Goal: Task Accomplishment & Management: Use online tool/utility

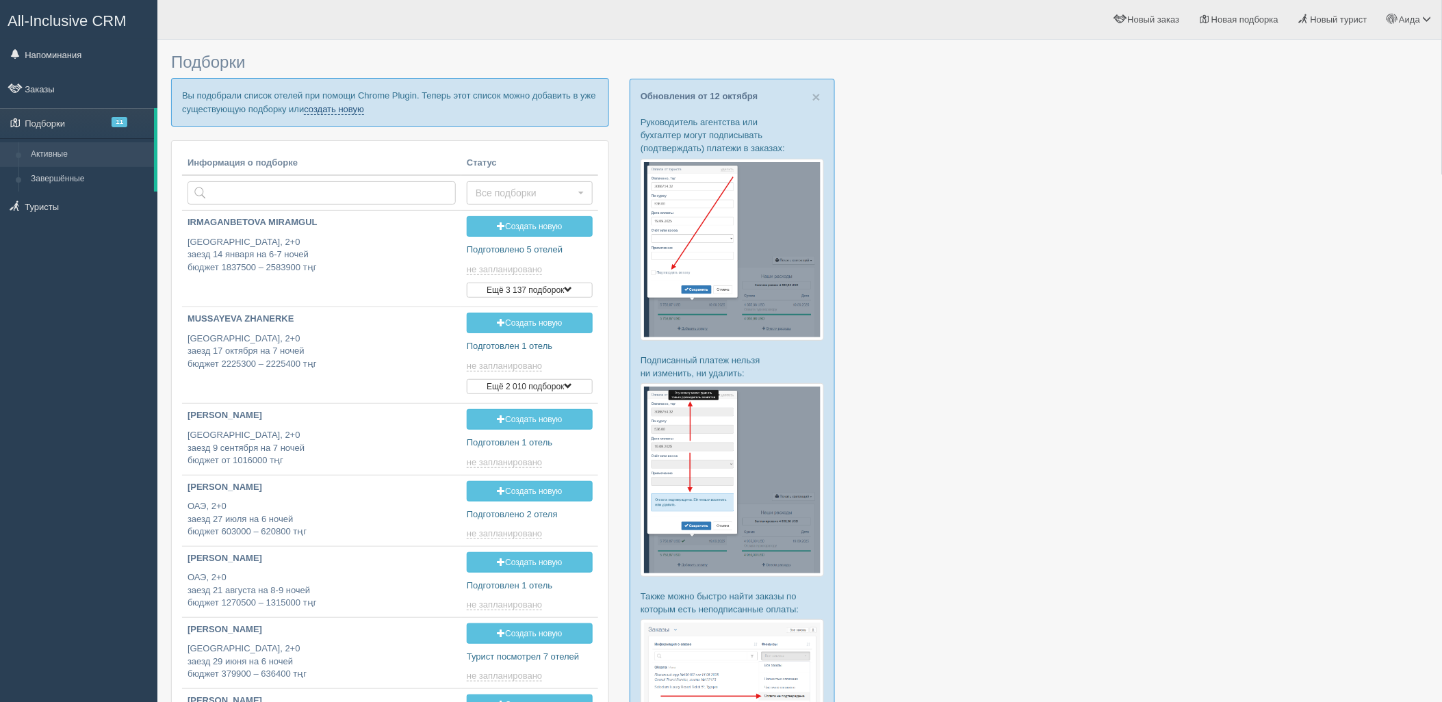
click at [339, 105] on link "создать новую" at bounding box center [334, 109] width 60 height 11
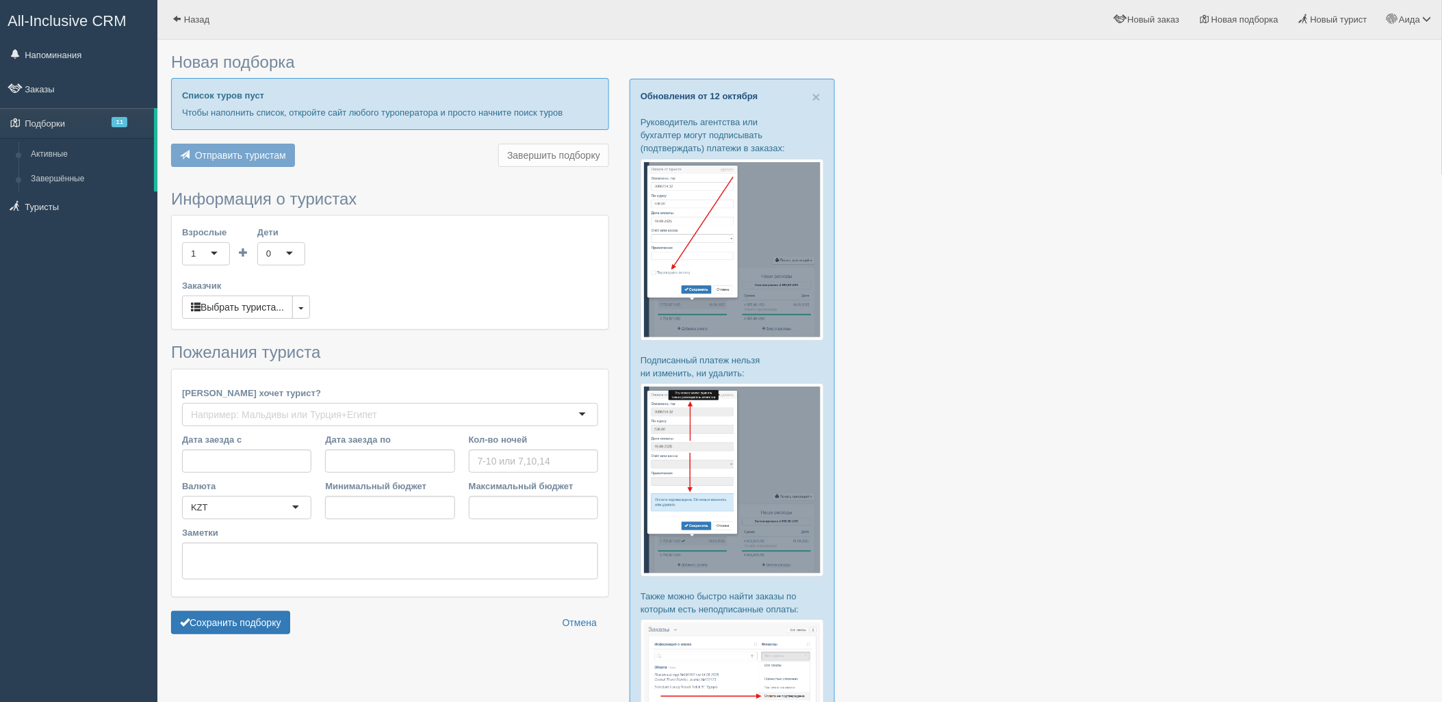
type input "4"
type input "1084300"
type input "2547700"
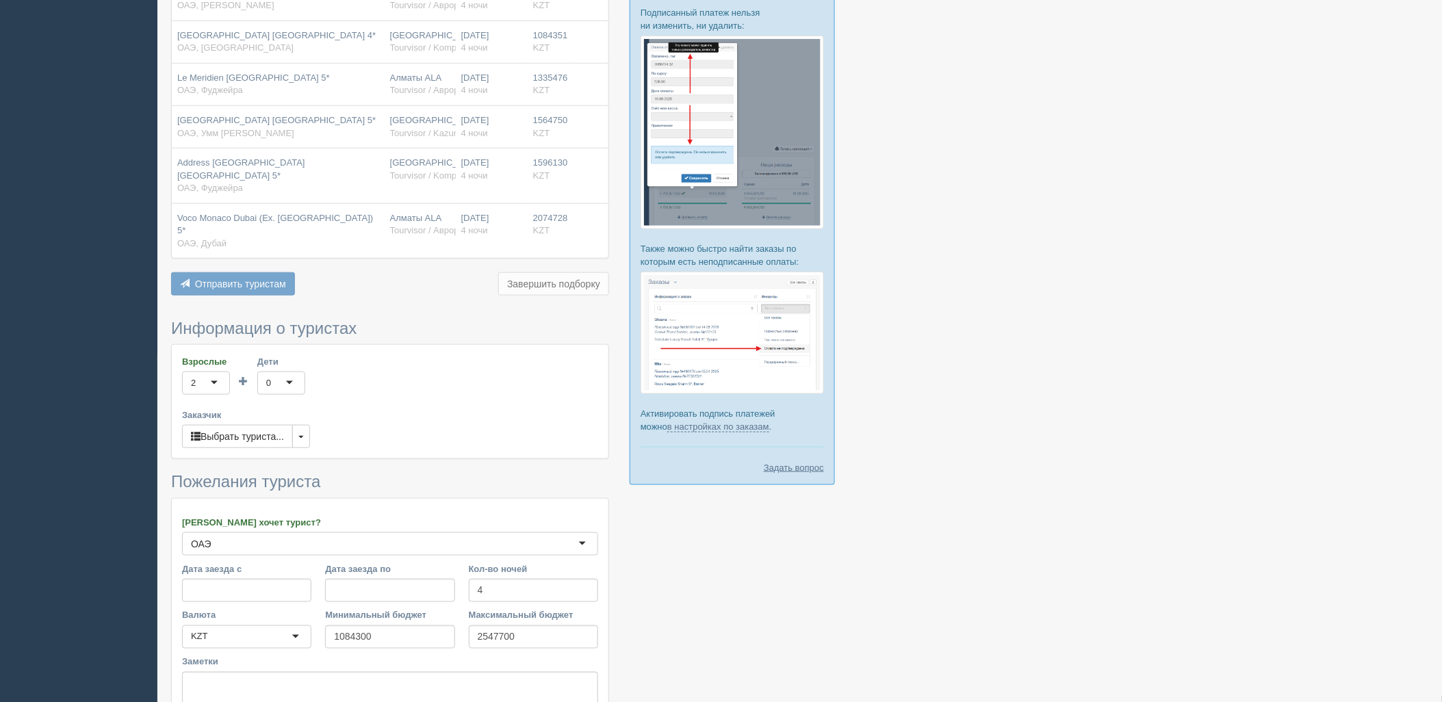
scroll to position [467, 0]
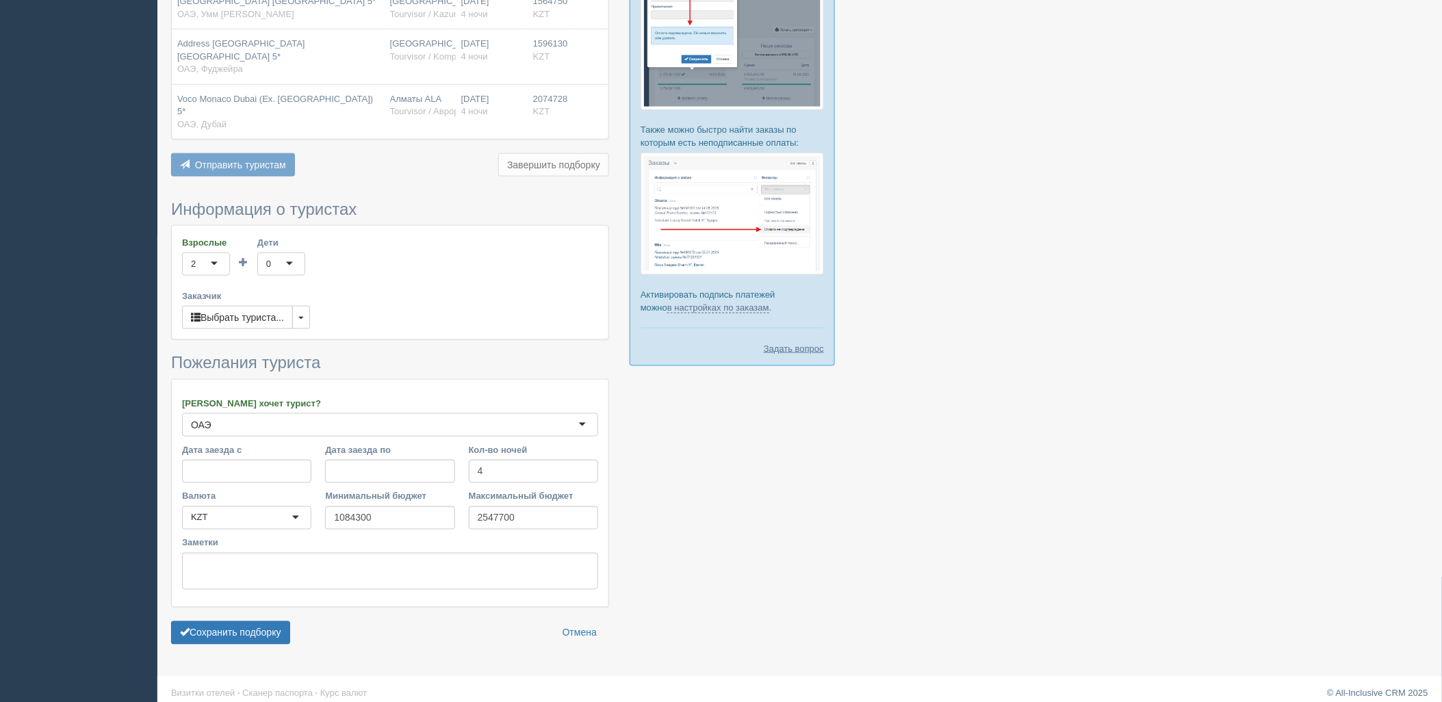
click at [222, 638] on form "Информация о туристах Взрослые 2 2 1 2 3 4 5 6 7 8 9 10 11 12 13 14 15 16 17 18…" at bounding box center [390, 425] width 438 height 451
drag, startPoint x: 229, startPoint y: 628, endPoint x: 263, endPoint y: 617, distance: 35.7
click at [231, 627] on button "Сохранить подборку" at bounding box center [230, 632] width 119 height 23
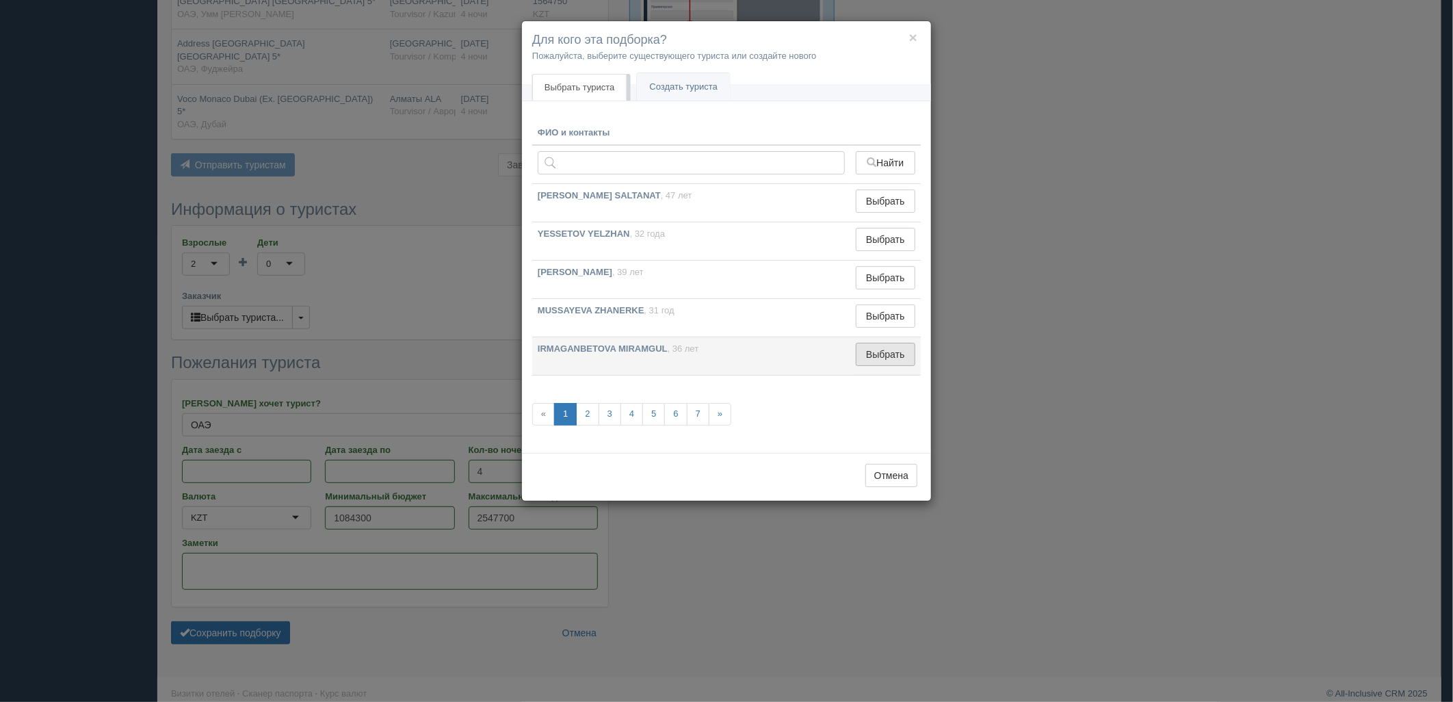
click at [900, 354] on button "Выбрать" at bounding box center [886, 354] width 60 height 23
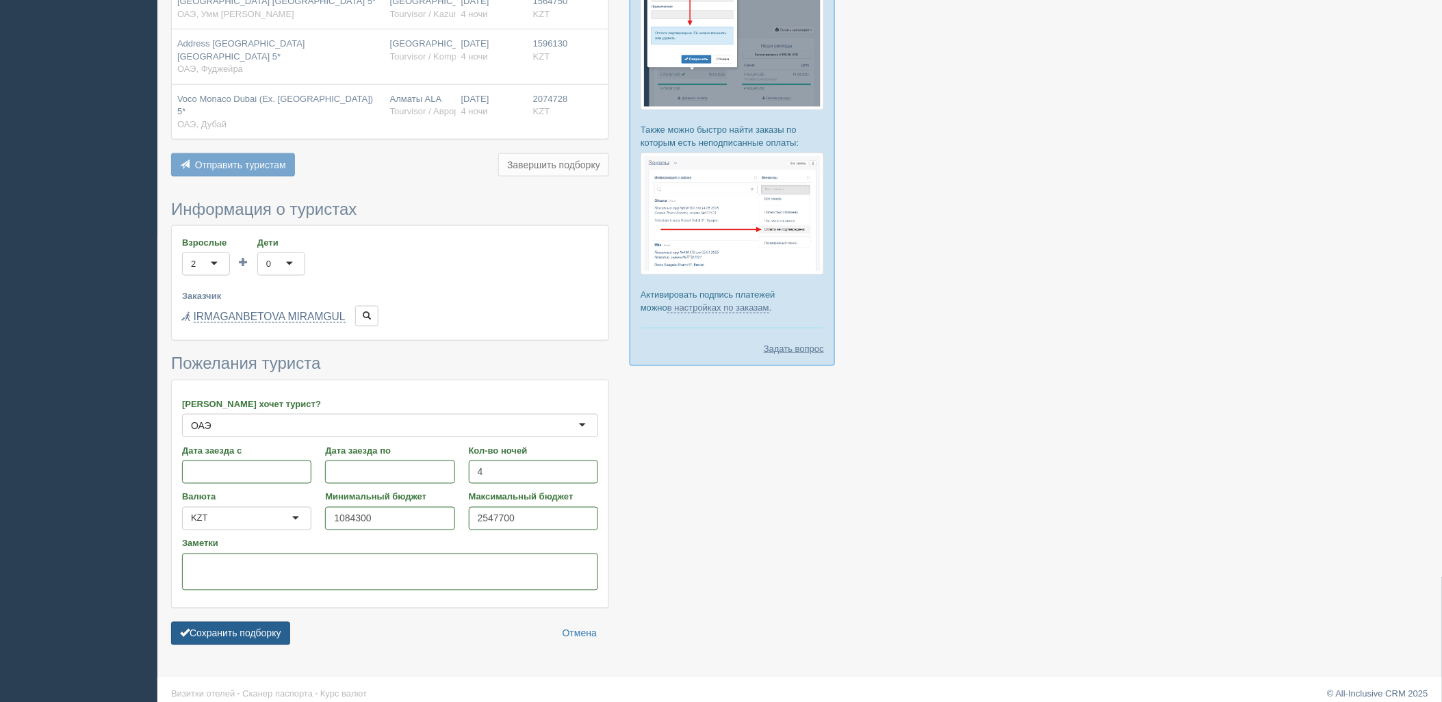
click at [288, 622] on button "Сохранить подборку" at bounding box center [230, 633] width 119 height 23
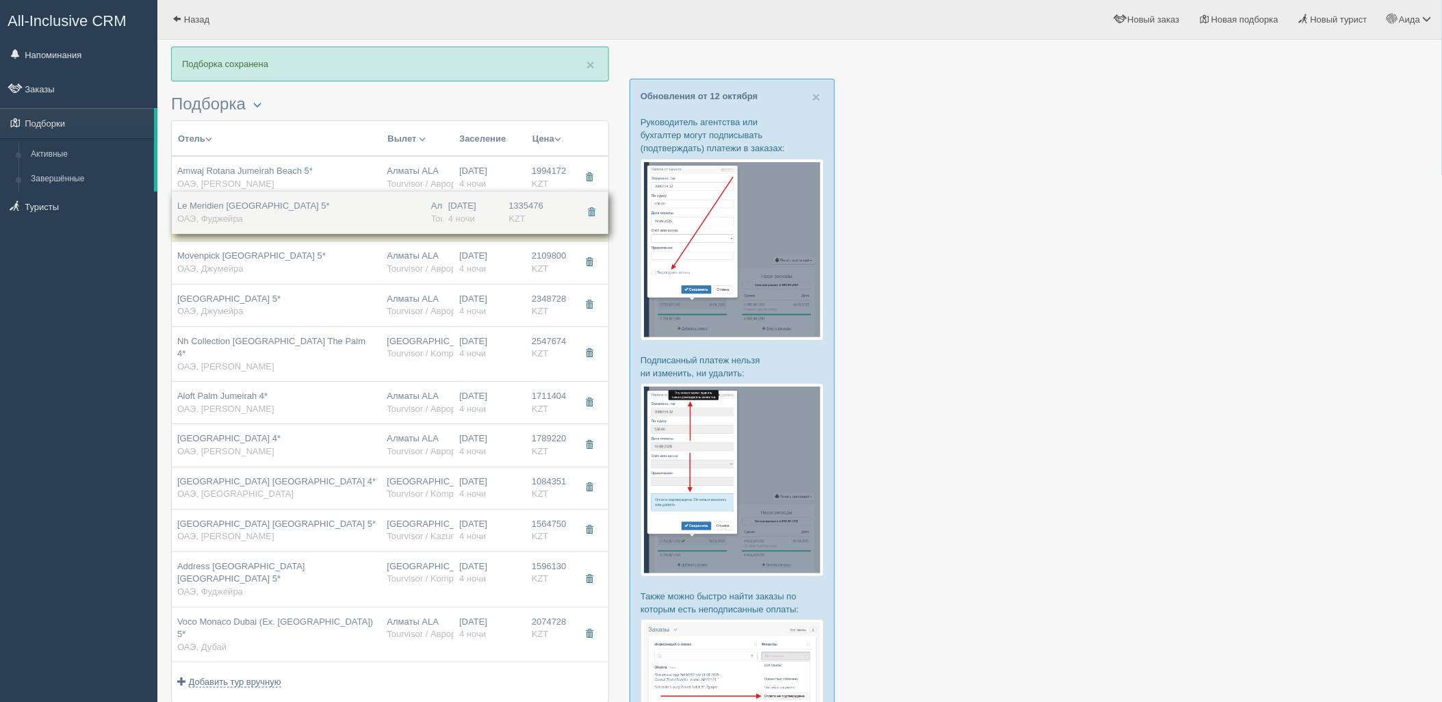
drag, startPoint x: 461, startPoint y: 464, endPoint x: 474, endPoint y: 197, distance: 267.2
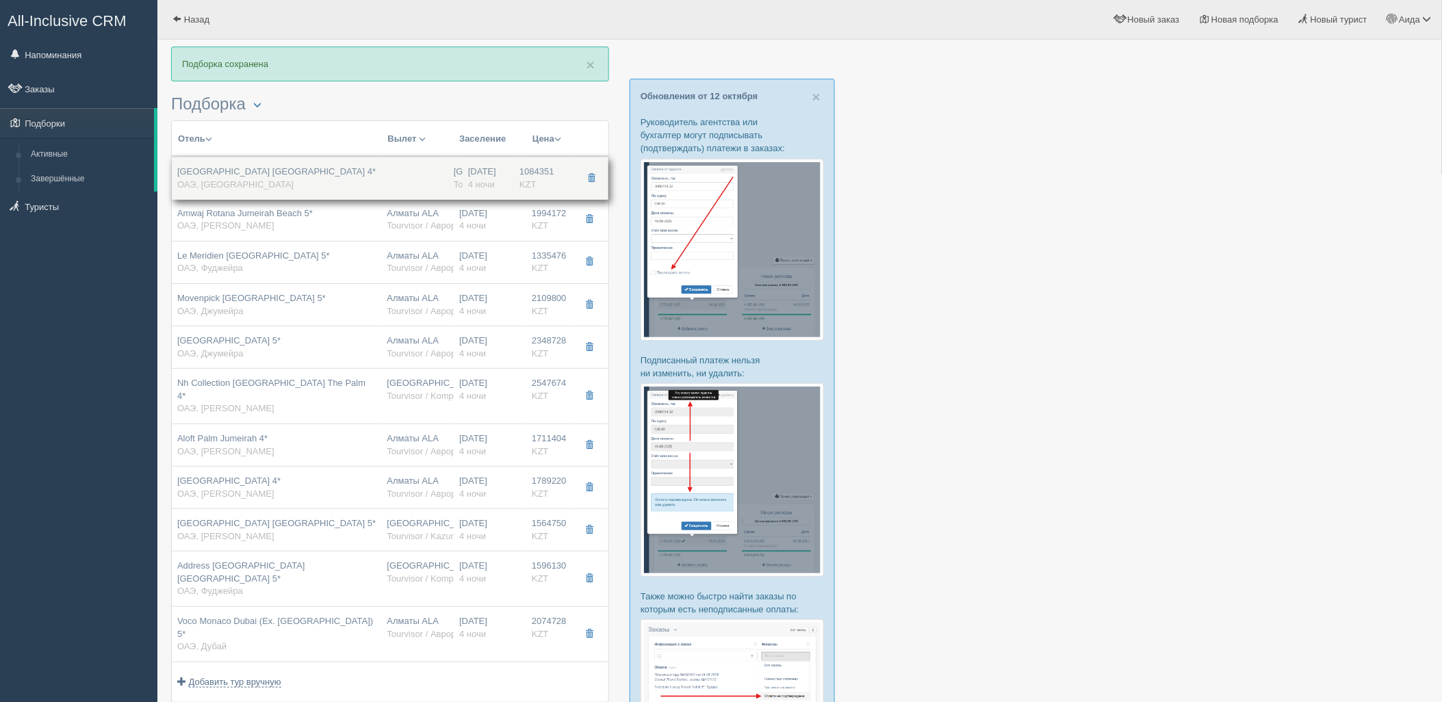
drag, startPoint x: 475, startPoint y: 473, endPoint x: 505, endPoint y: 162, distance: 312.1
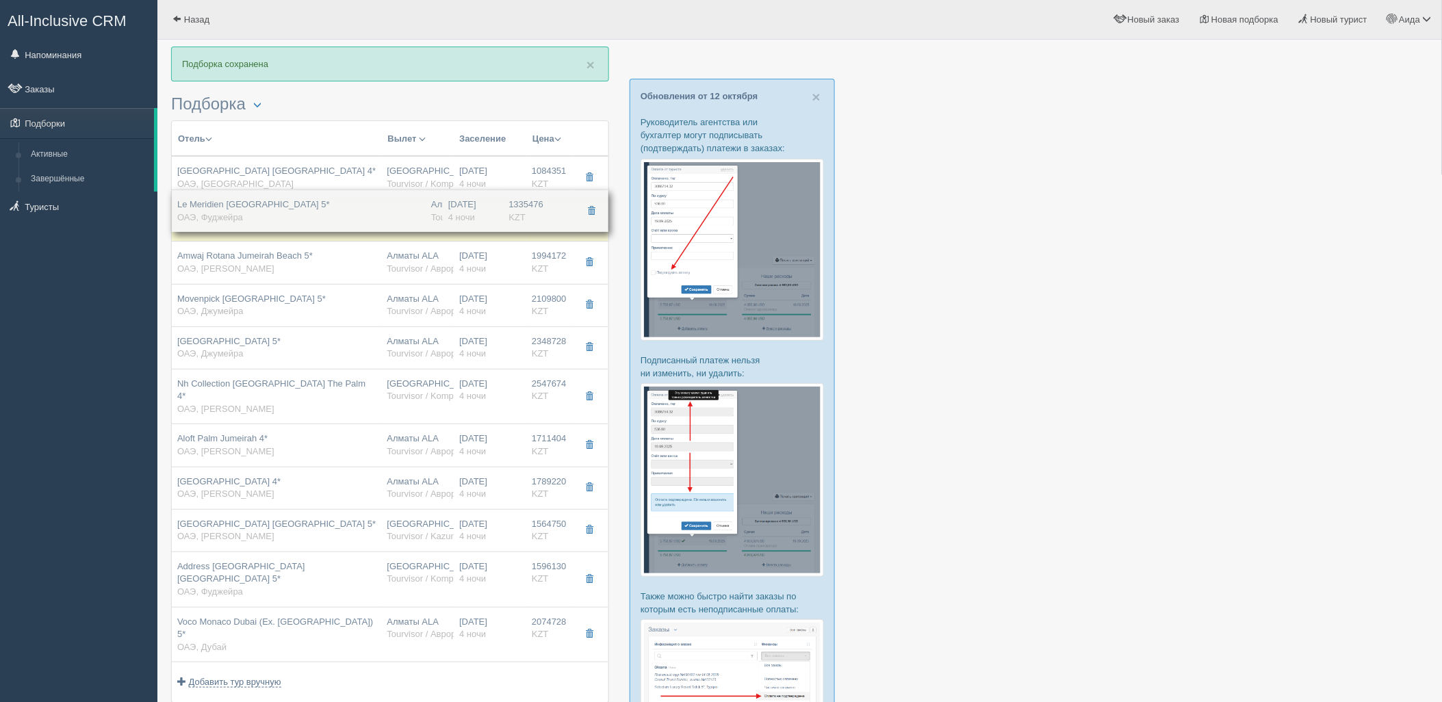
drag, startPoint x: 508, startPoint y: 261, endPoint x: 531, endPoint y: 209, distance: 56.7
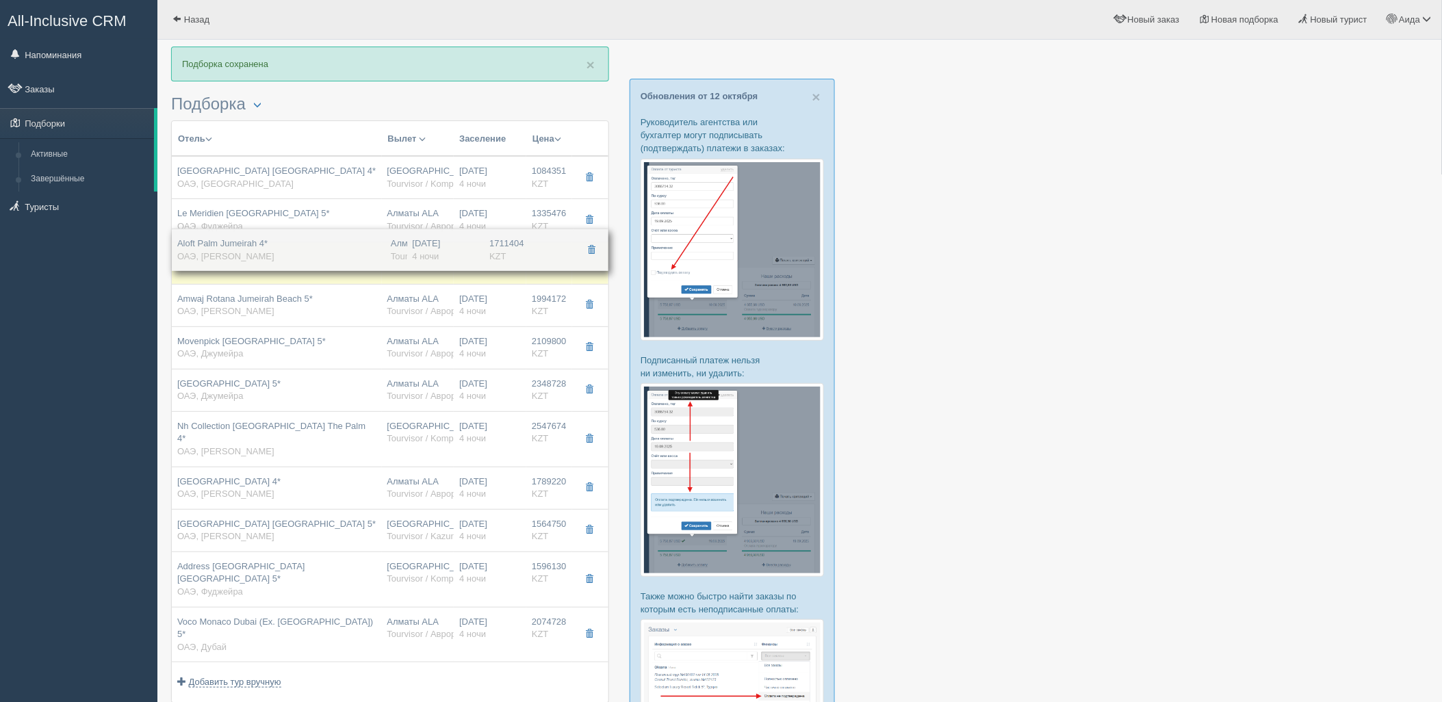
drag, startPoint x: 529, startPoint y: 437, endPoint x: 534, endPoint y: 254, distance: 182.8
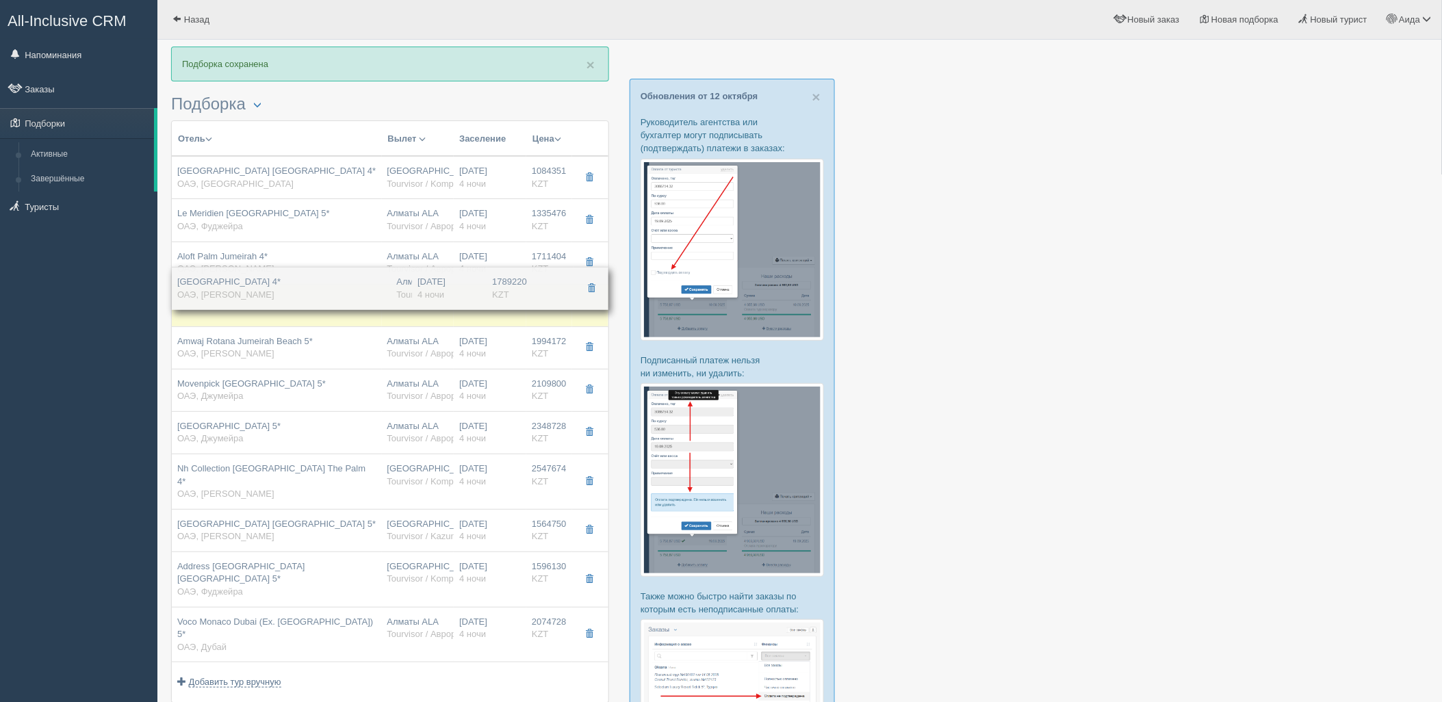
drag, startPoint x: 524, startPoint y: 484, endPoint x: 528, endPoint y: 297, distance: 187.5
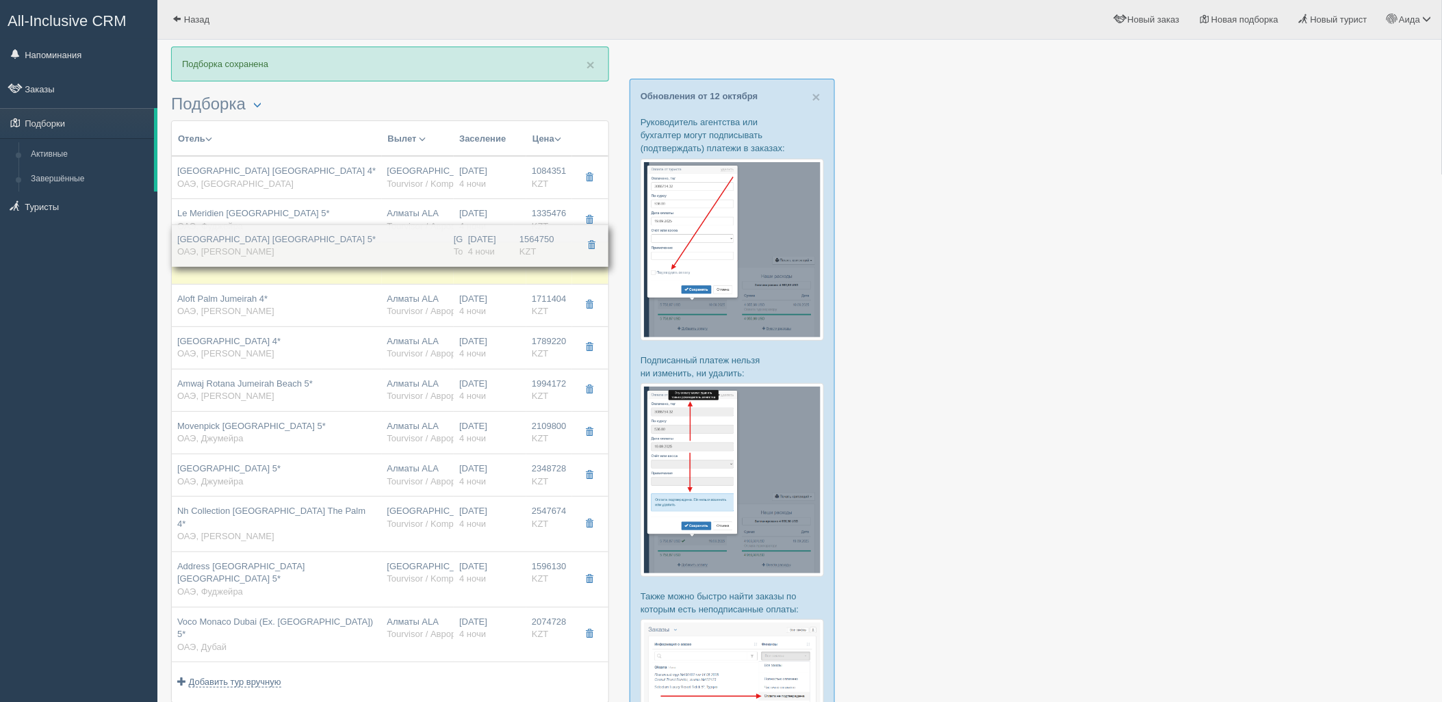
drag, startPoint x: 529, startPoint y: 523, endPoint x: 546, endPoint y: 250, distance: 273.6
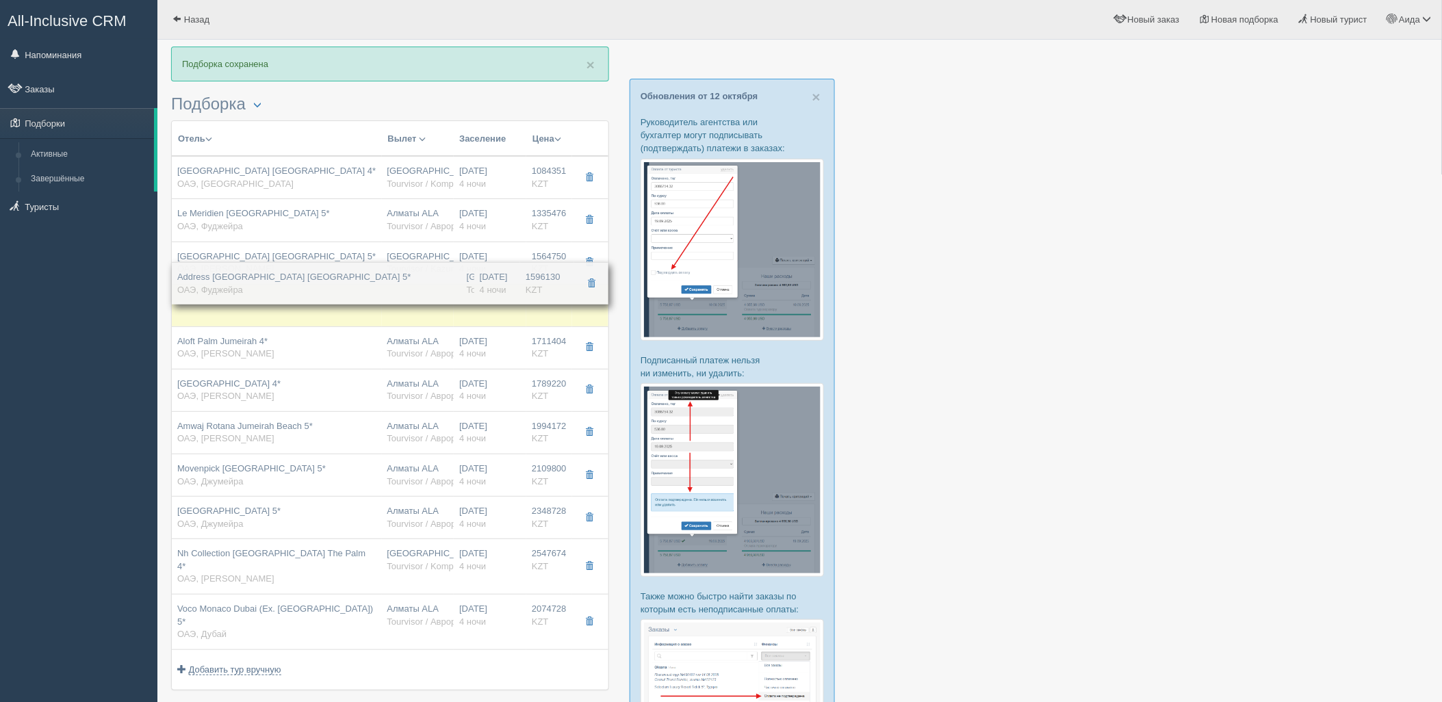
drag, startPoint x: 518, startPoint y: 573, endPoint x: 508, endPoint y: 295, distance: 278.0
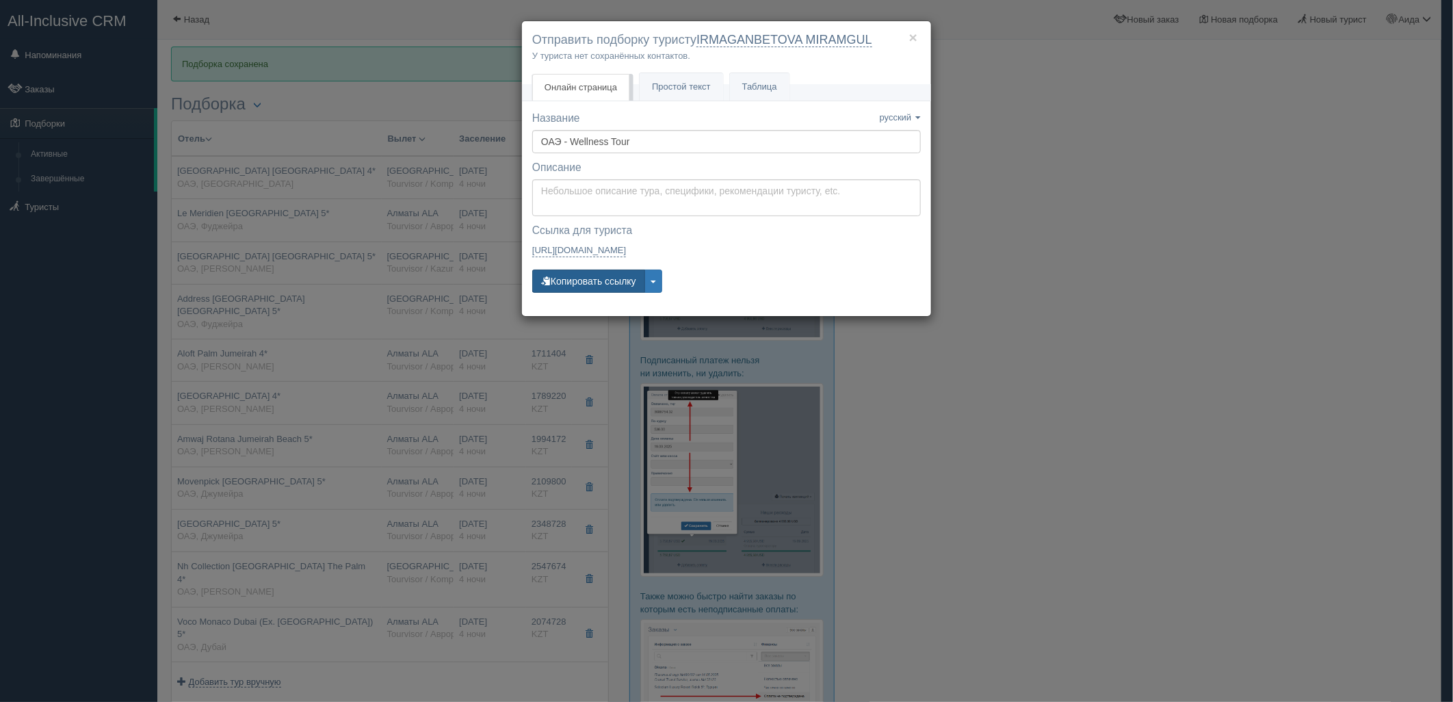
click at [580, 272] on button "Копировать ссылку" at bounding box center [588, 281] width 113 height 23
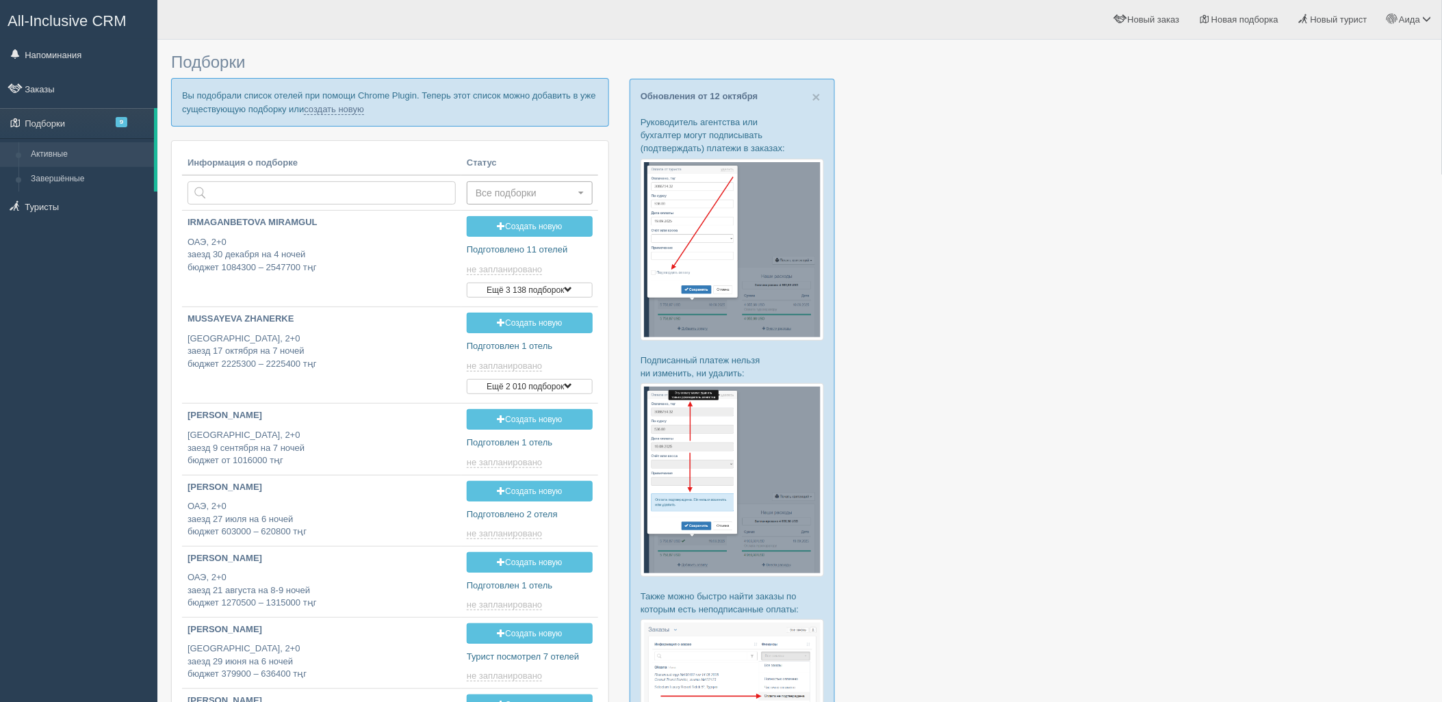
type input "2025-10-13 12:30"
click at [328, 114] on link "создать новую" at bounding box center [334, 109] width 60 height 11
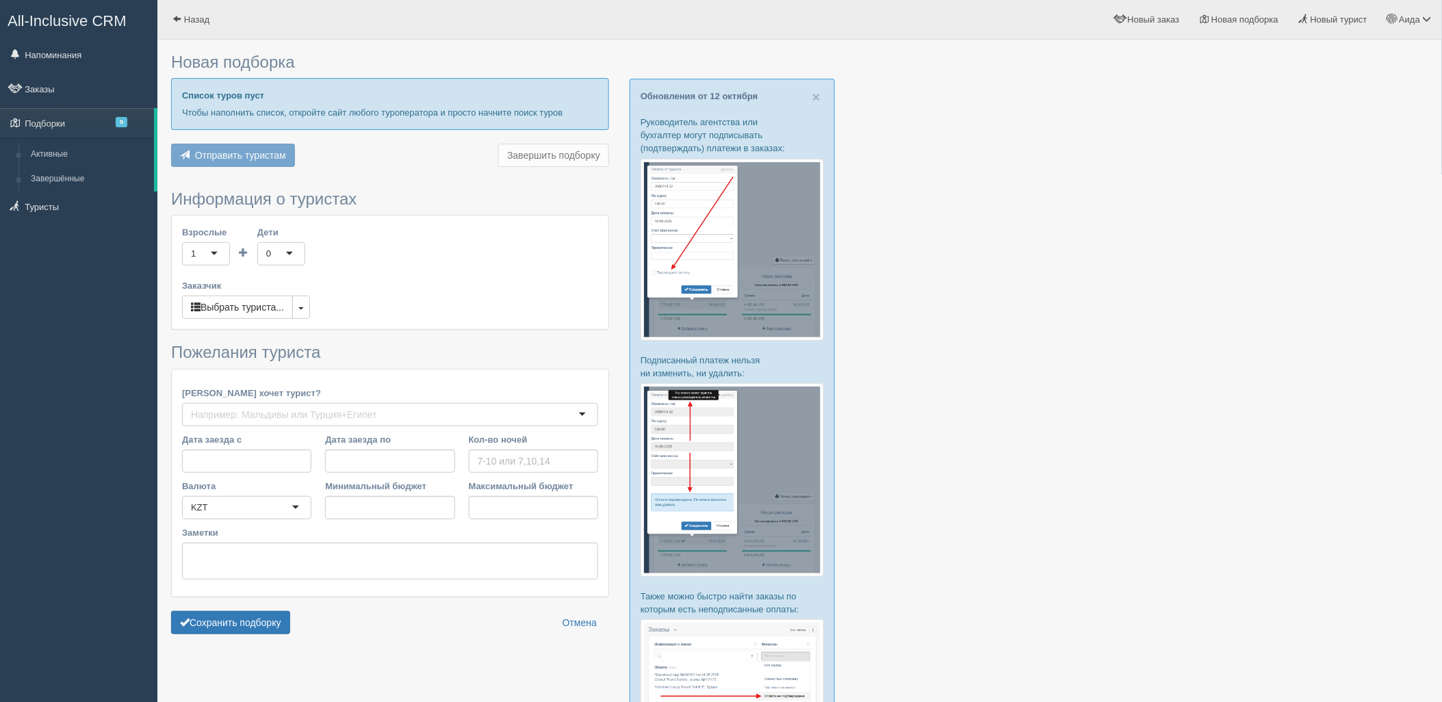
type input "4"
type input "1716700"
type input "2510100"
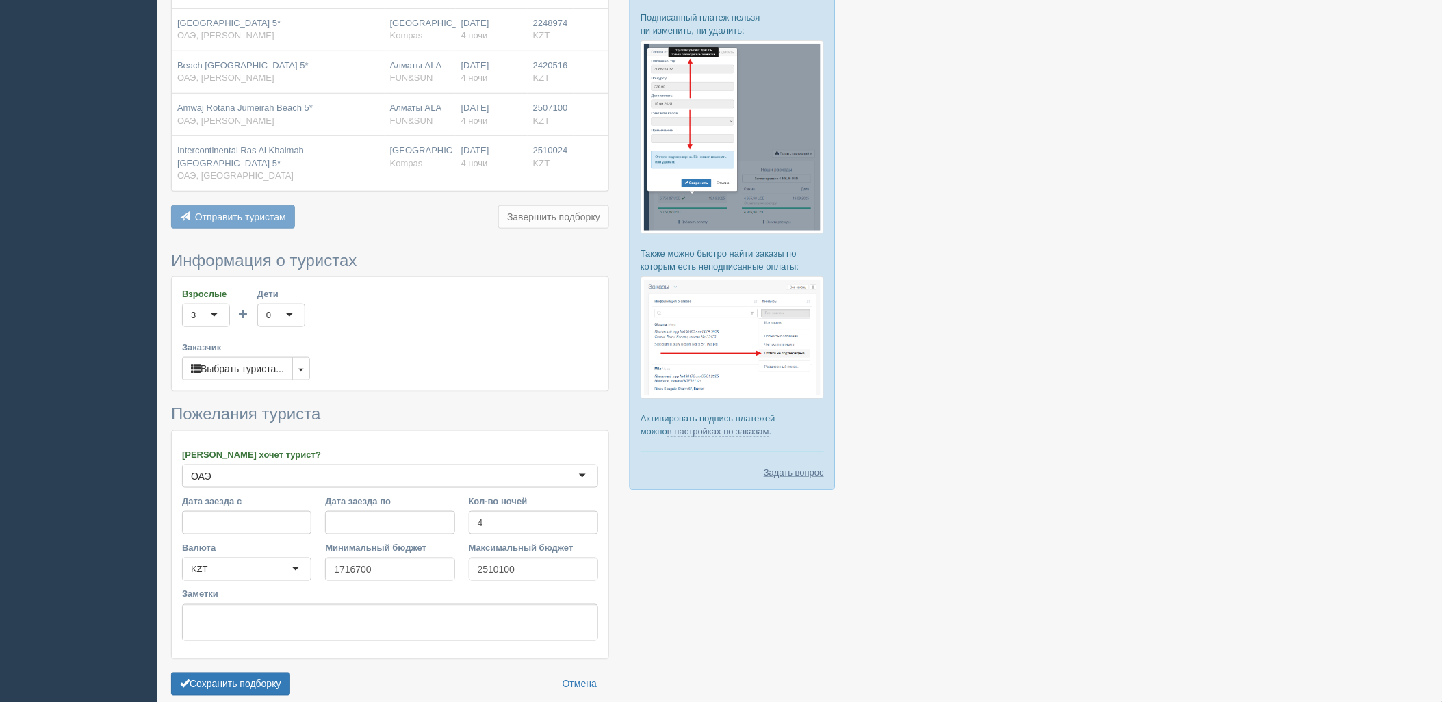
scroll to position [393, 0]
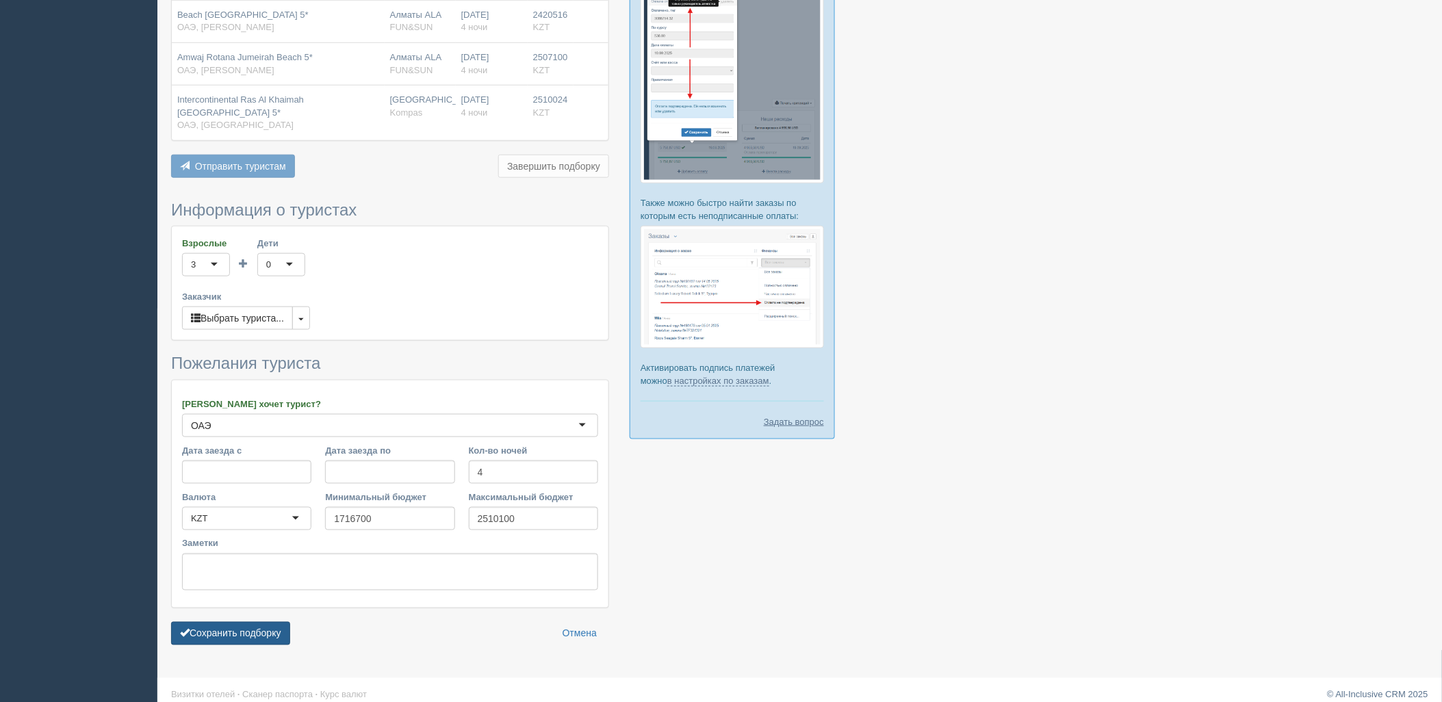
click at [268, 627] on button "Сохранить подборку" at bounding box center [230, 633] width 119 height 23
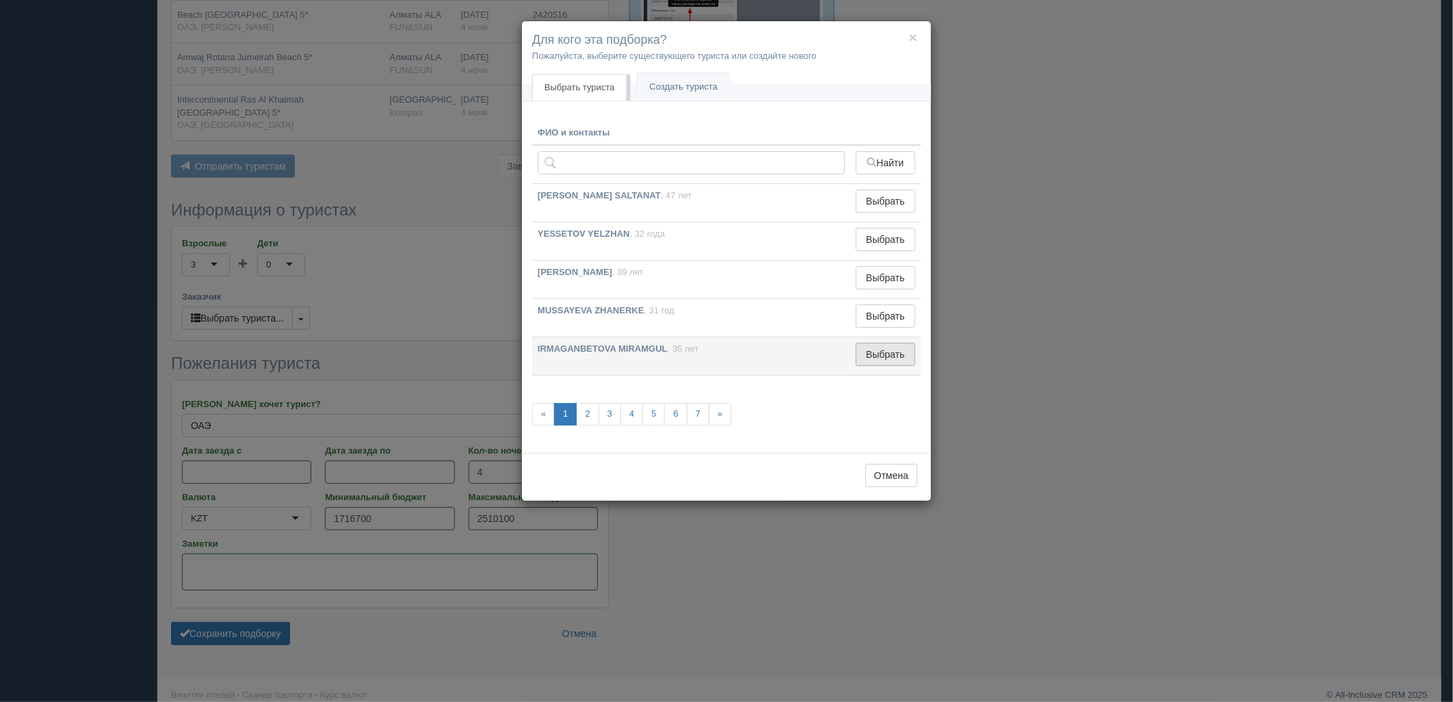
click at [883, 365] on button "Выбрать" at bounding box center [886, 354] width 60 height 23
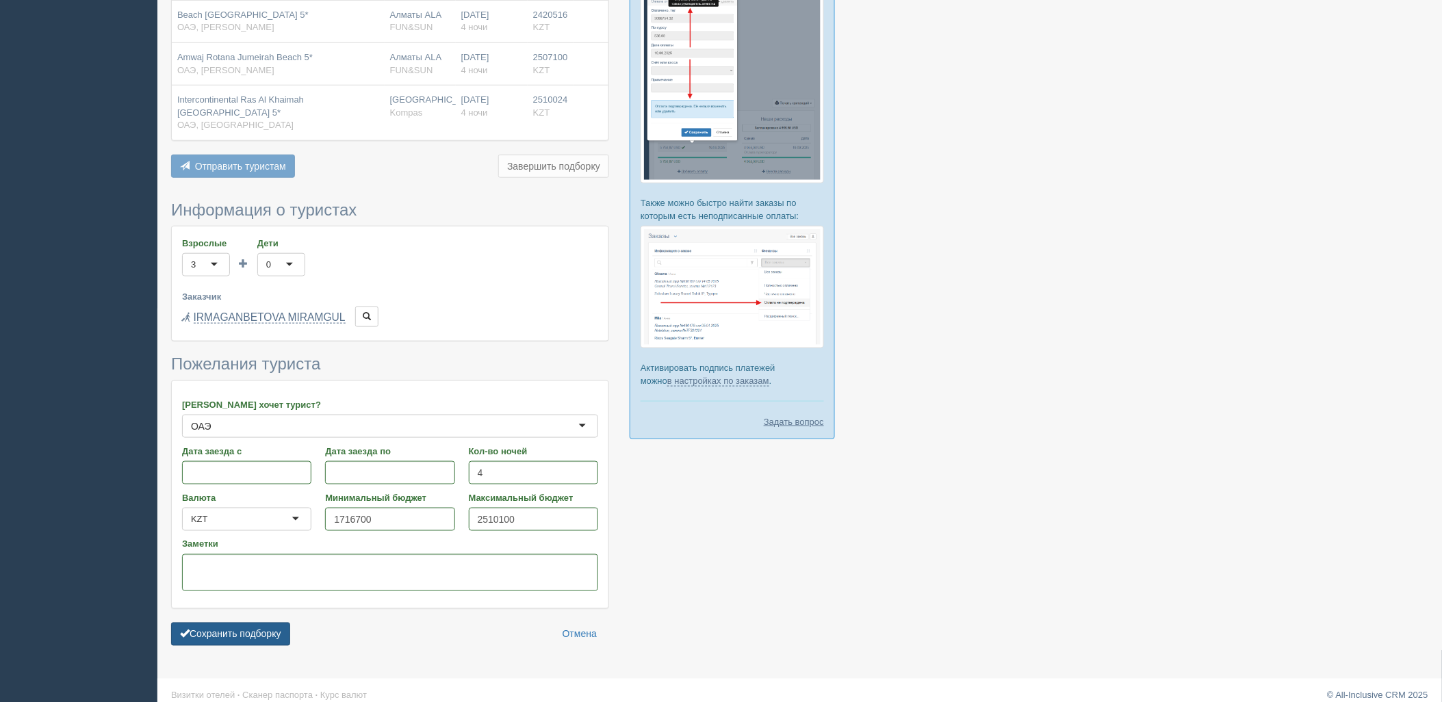
click at [242, 623] on button "Сохранить подборку" at bounding box center [230, 634] width 119 height 23
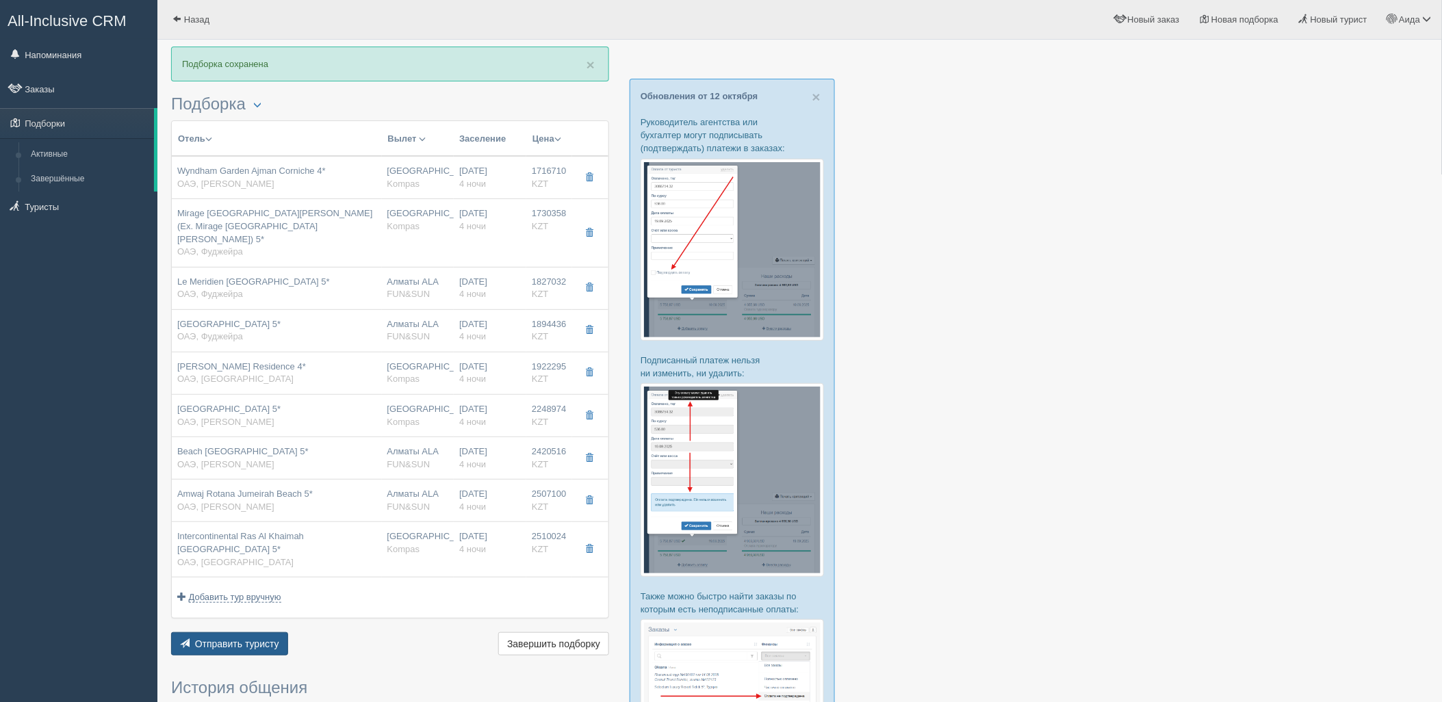
click at [205, 638] on span "Отправить туристу" at bounding box center [237, 643] width 84 height 11
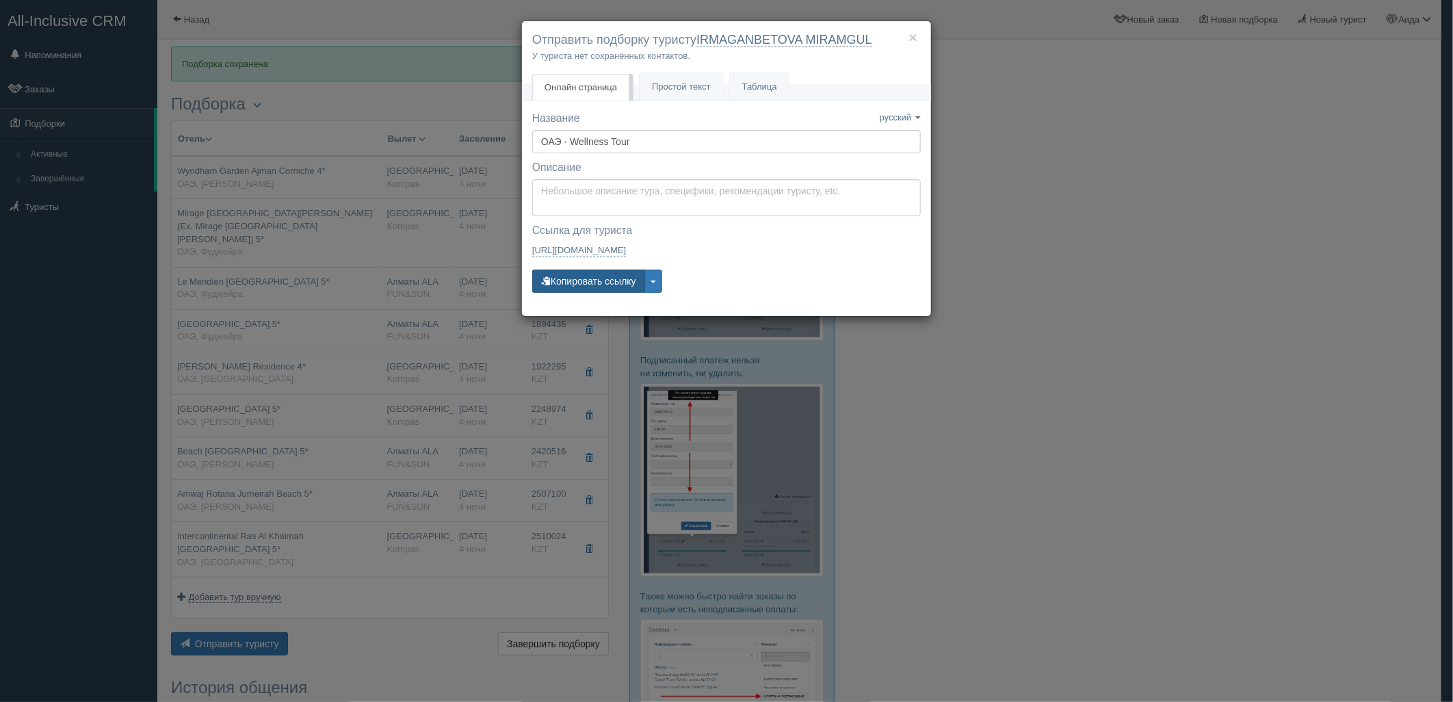
click at [602, 288] on button "Копировать ссылку" at bounding box center [588, 281] width 113 height 23
click at [606, 276] on button "Копировать ссылку" at bounding box center [588, 281] width 113 height 23
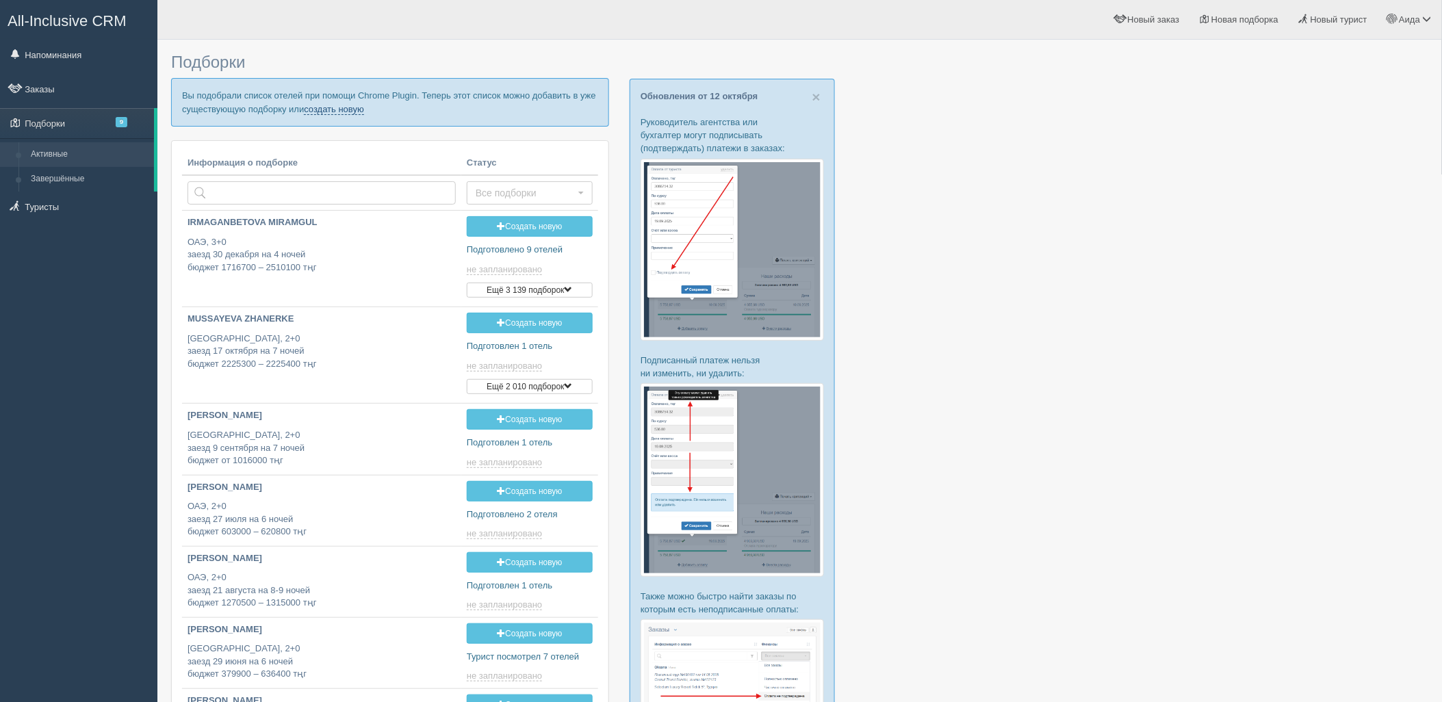
click at [327, 110] on link "создать новую" at bounding box center [334, 109] width 60 height 11
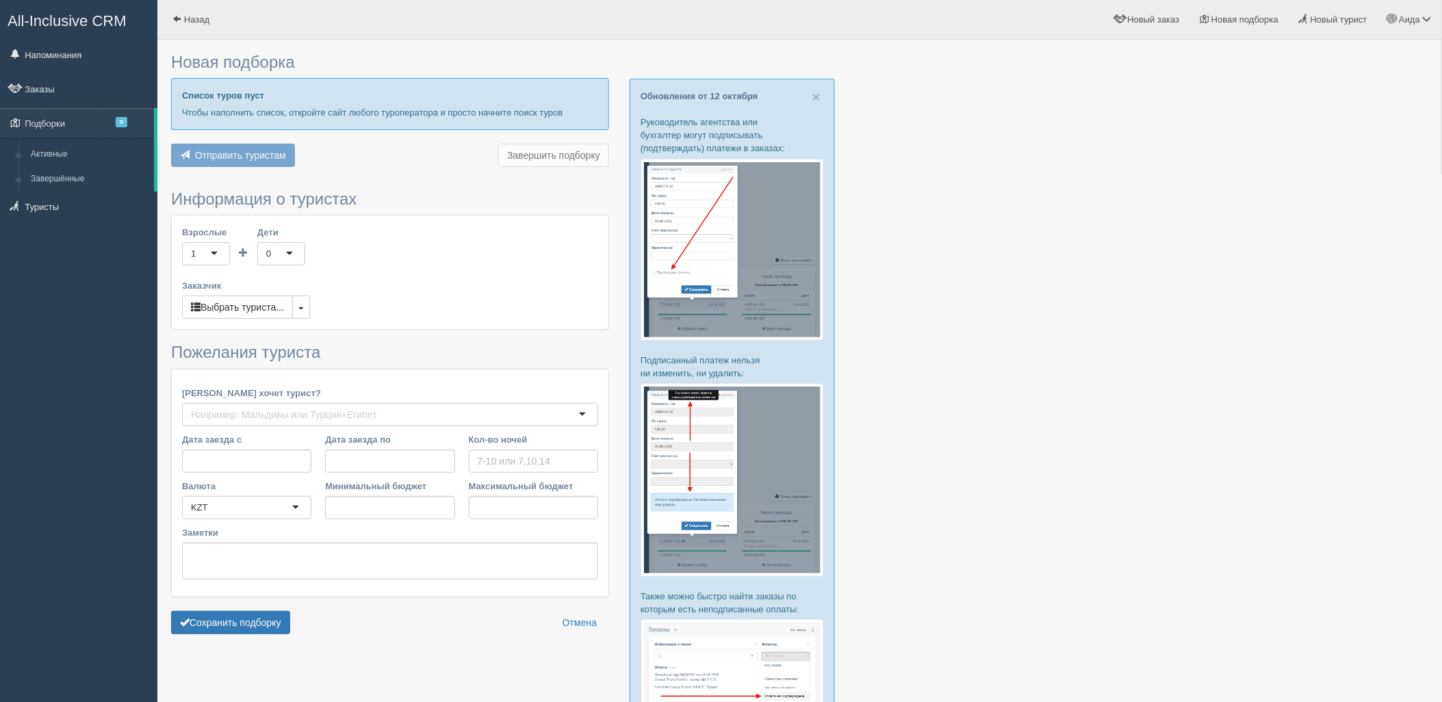
type input "2"
type input "85400"
type input "248400"
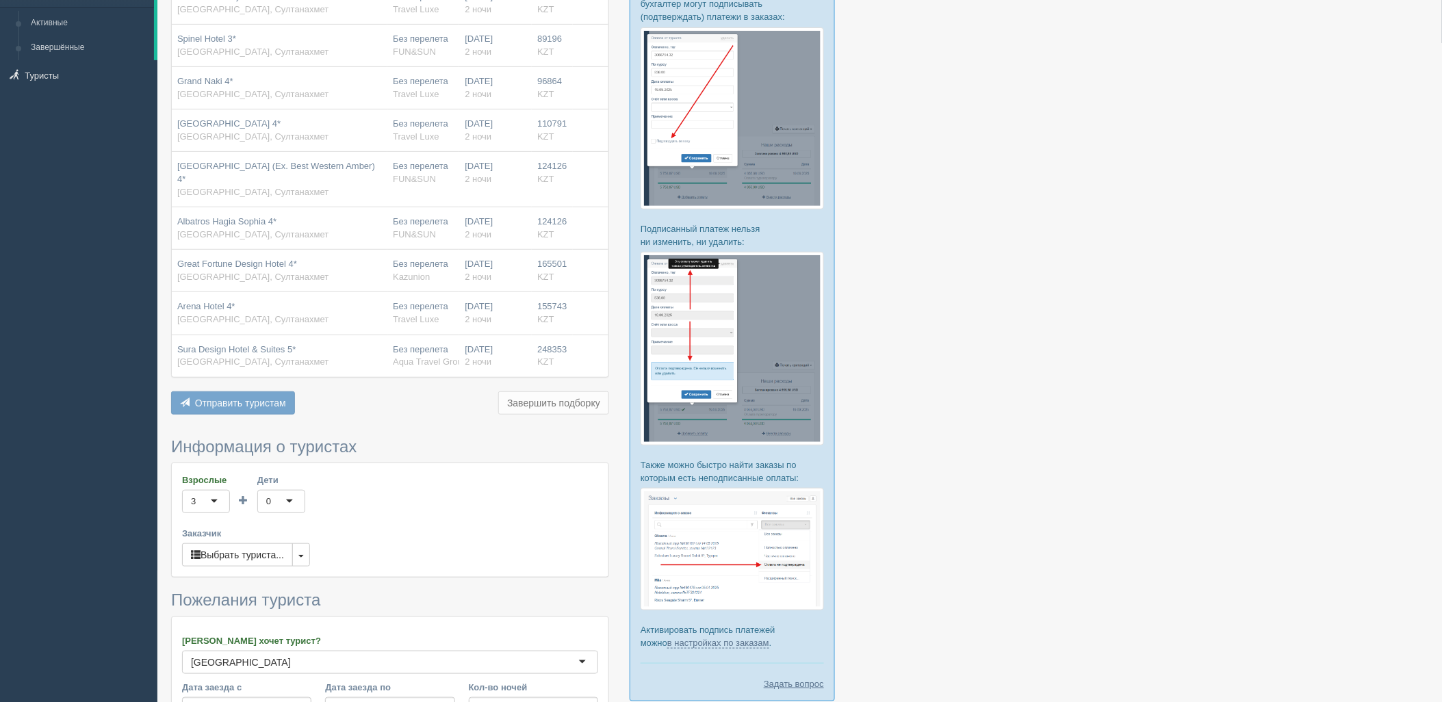
scroll to position [359, 0]
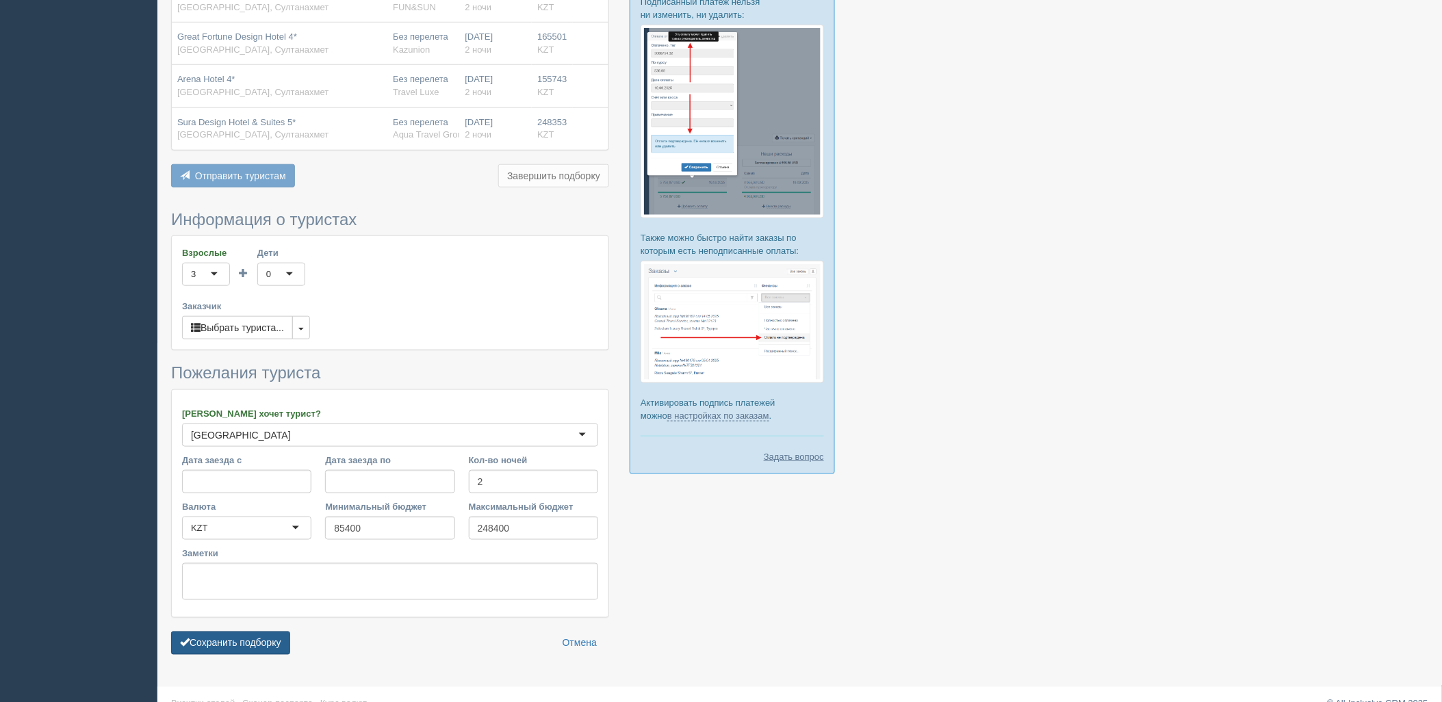
click at [216, 638] on button "Сохранить подборку" at bounding box center [230, 643] width 119 height 23
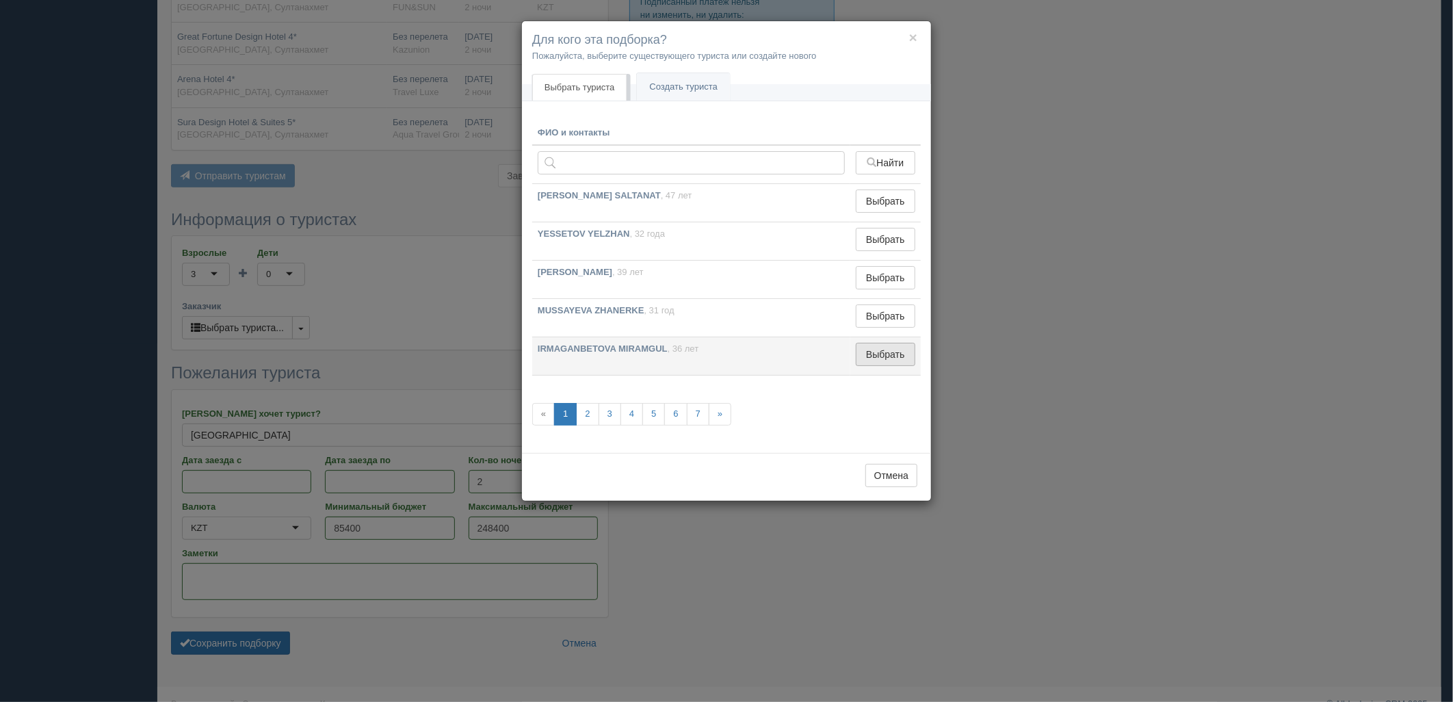
click at [888, 359] on button "Выбрать" at bounding box center [886, 354] width 60 height 23
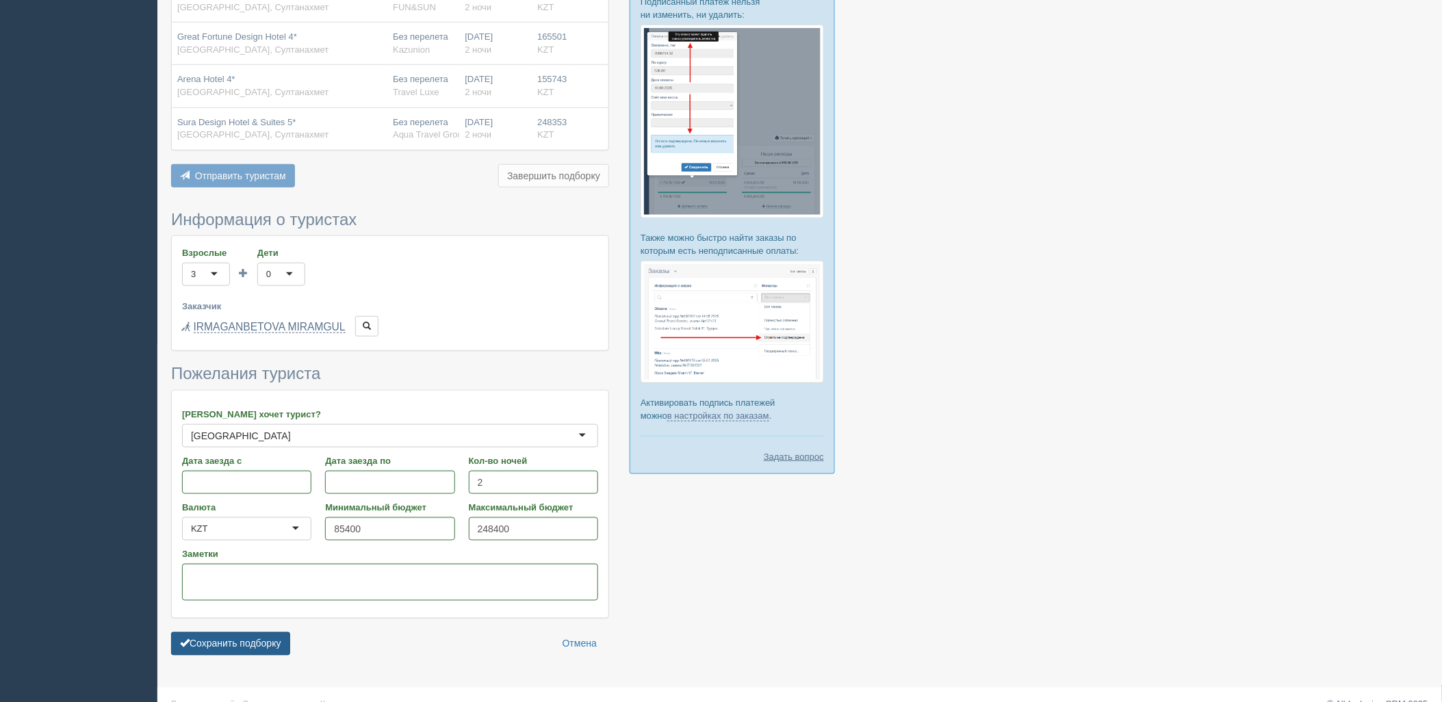
click at [240, 632] on button "Сохранить подборку" at bounding box center [230, 643] width 119 height 23
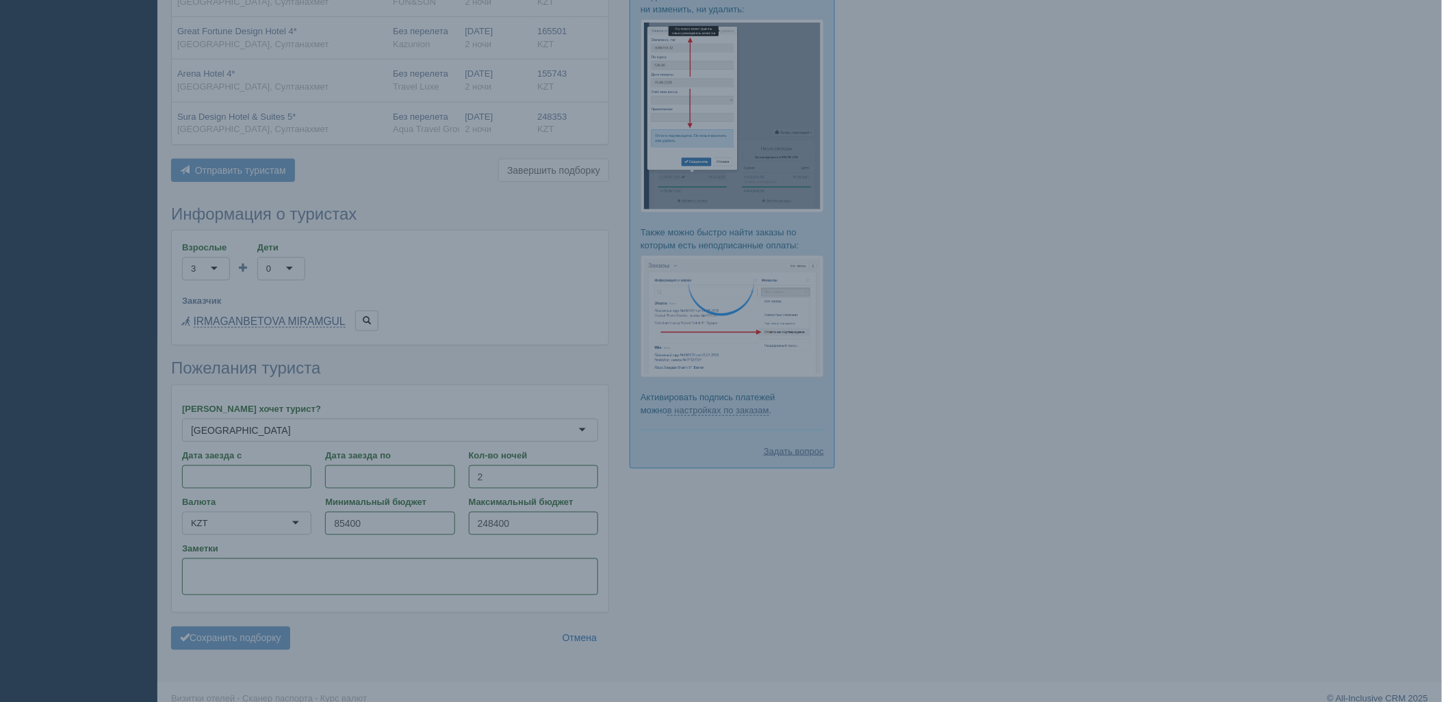
scroll to position [370, 0]
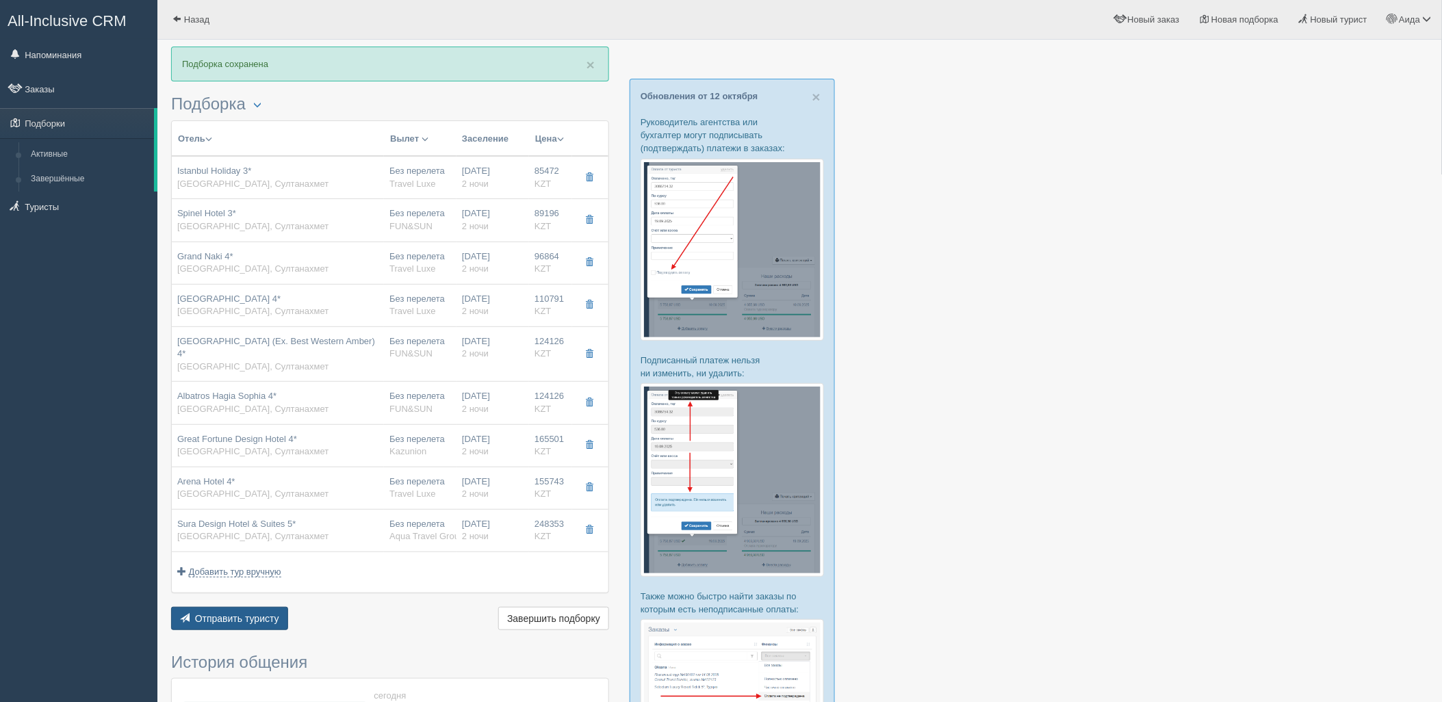
click at [271, 607] on button "Отправить туристу Отправить" at bounding box center [229, 618] width 117 height 23
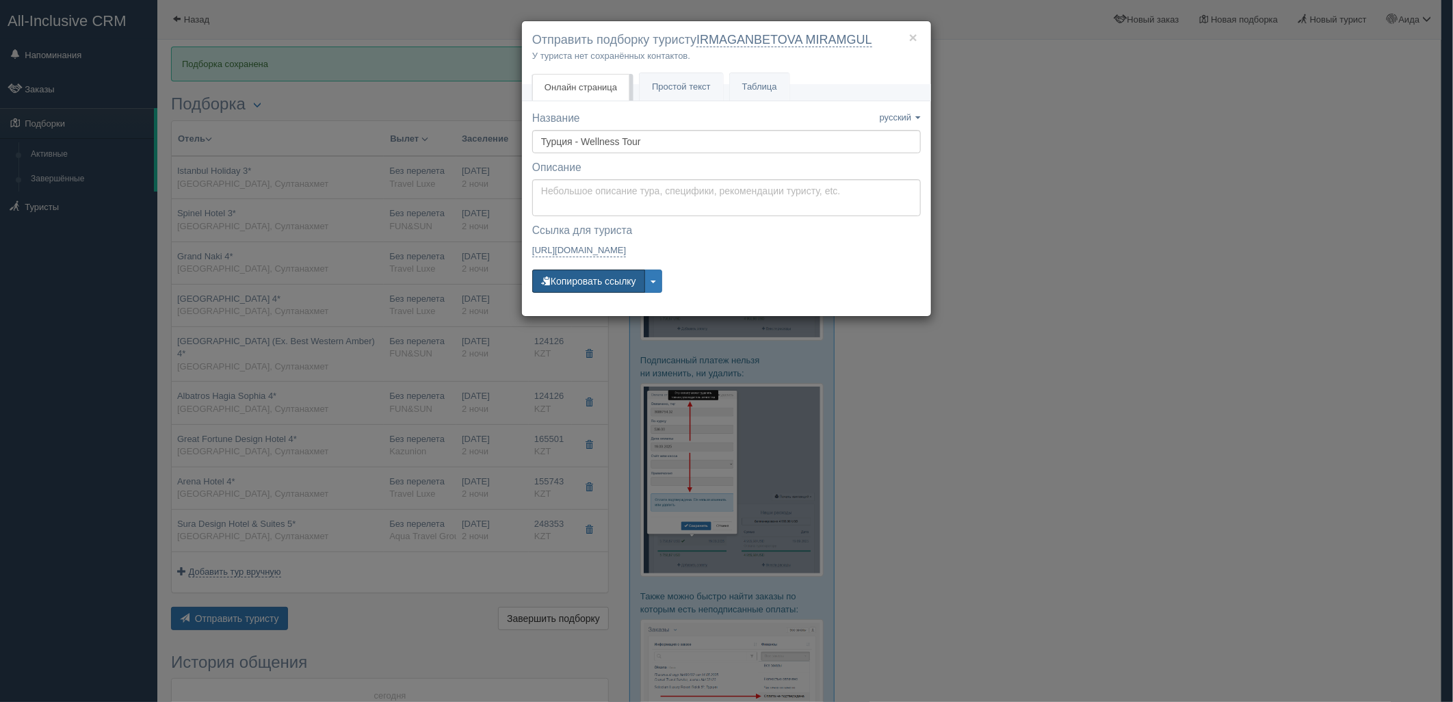
drag, startPoint x: 612, startPoint y: 279, endPoint x: 595, endPoint y: 261, distance: 24.2
click at [612, 279] on button "Копировать ссылку" at bounding box center [588, 281] width 113 height 23
